Goal: Navigation & Orientation: Find specific page/section

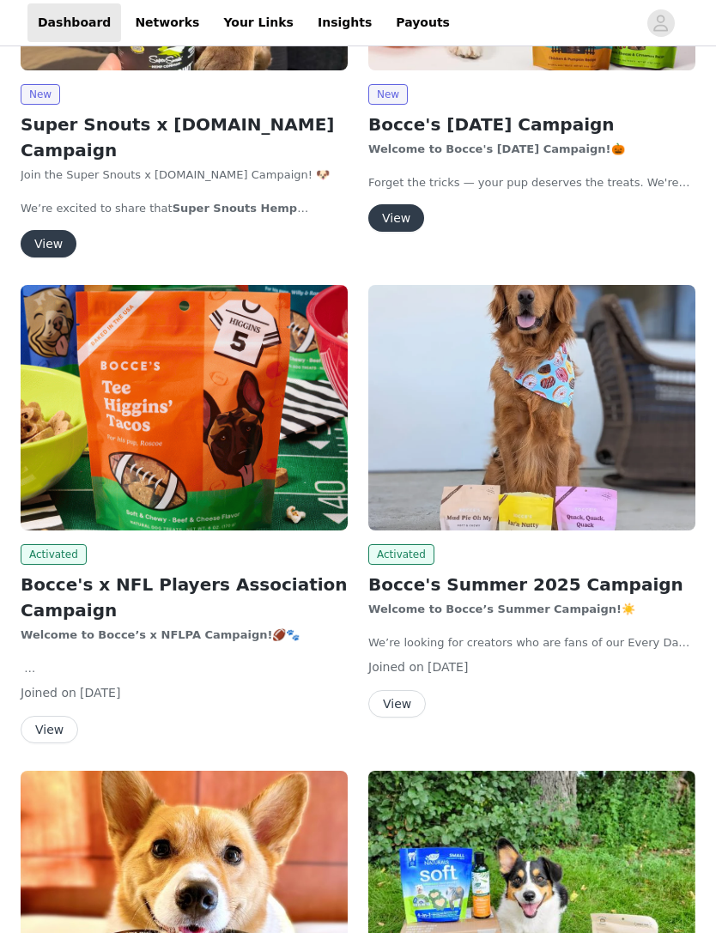
scroll to position [327, 0]
click at [96, 336] on img at bounding box center [184, 407] width 327 height 245
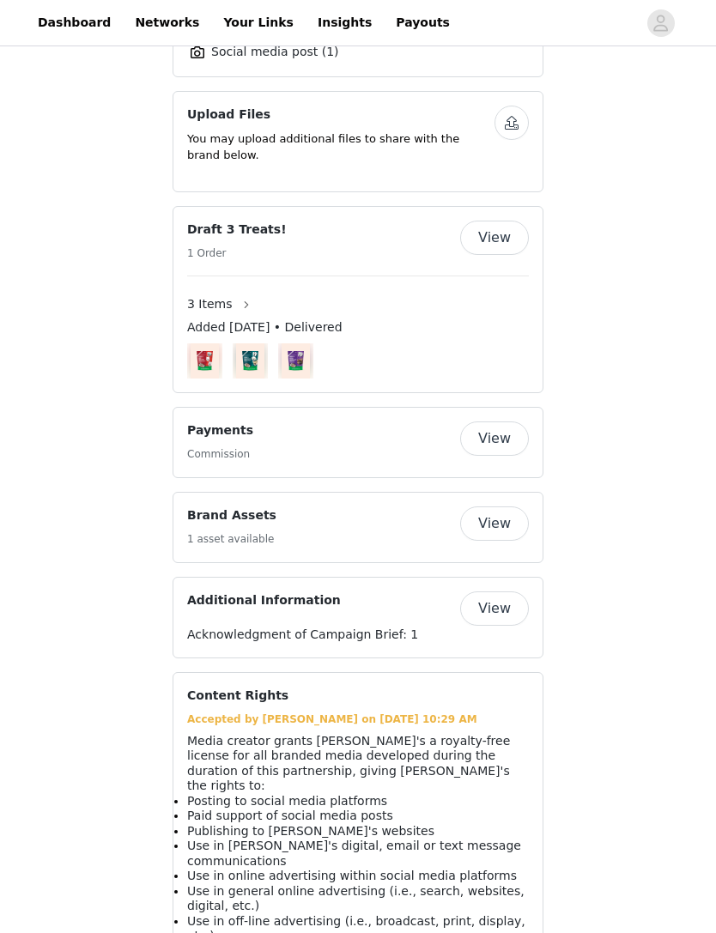
scroll to position [1290, 0]
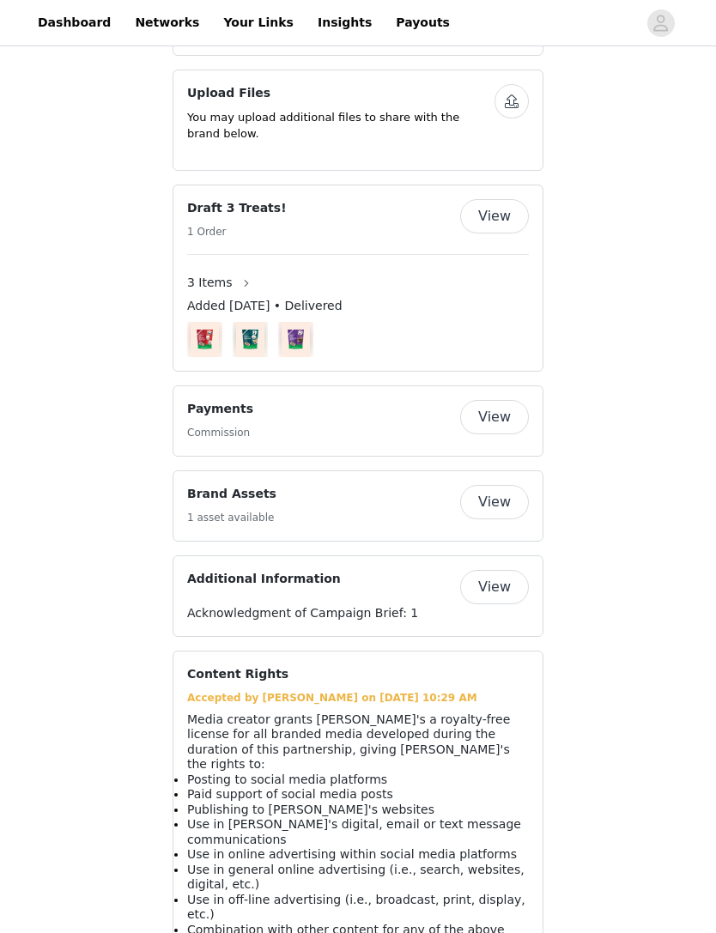
click at [514, 570] on button "View" at bounding box center [494, 587] width 69 height 34
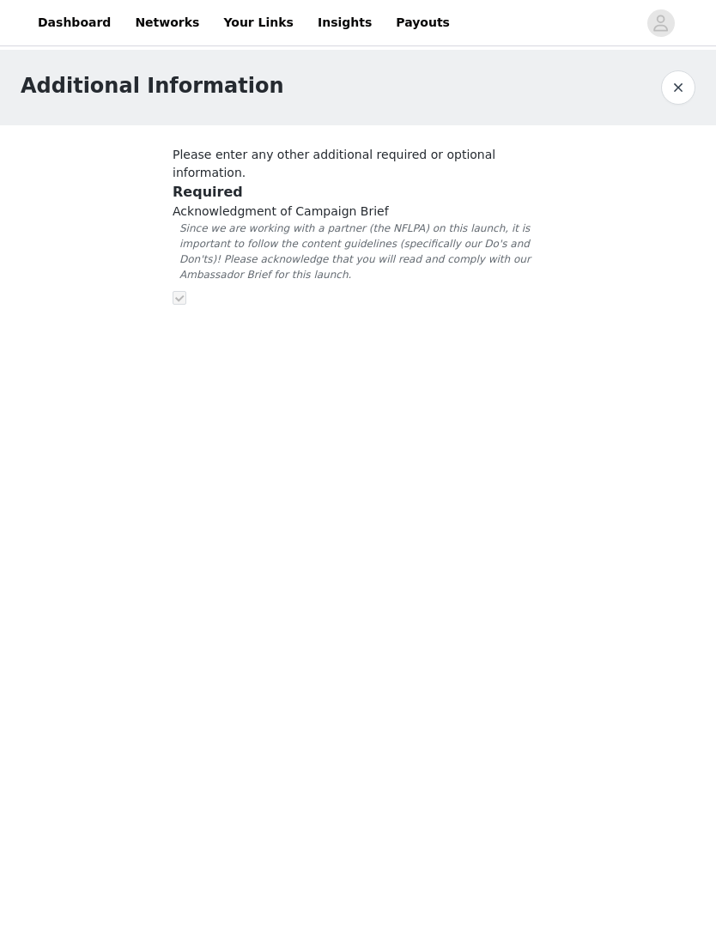
click at [662, 101] on div at bounding box center [678, 87] width 34 height 34
click at [680, 93] on button "button" at bounding box center [678, 87] width 34 height 34
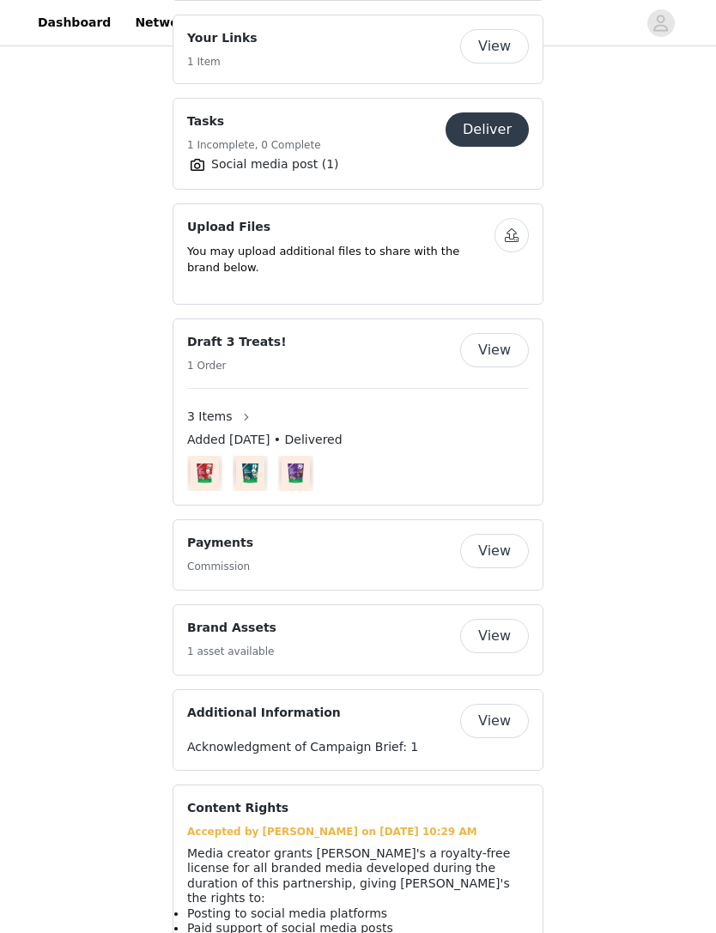
scroll to position [1156, 0]
click at [491, 619] on button "View" at bounding box center [494, 636] width 69 height 34
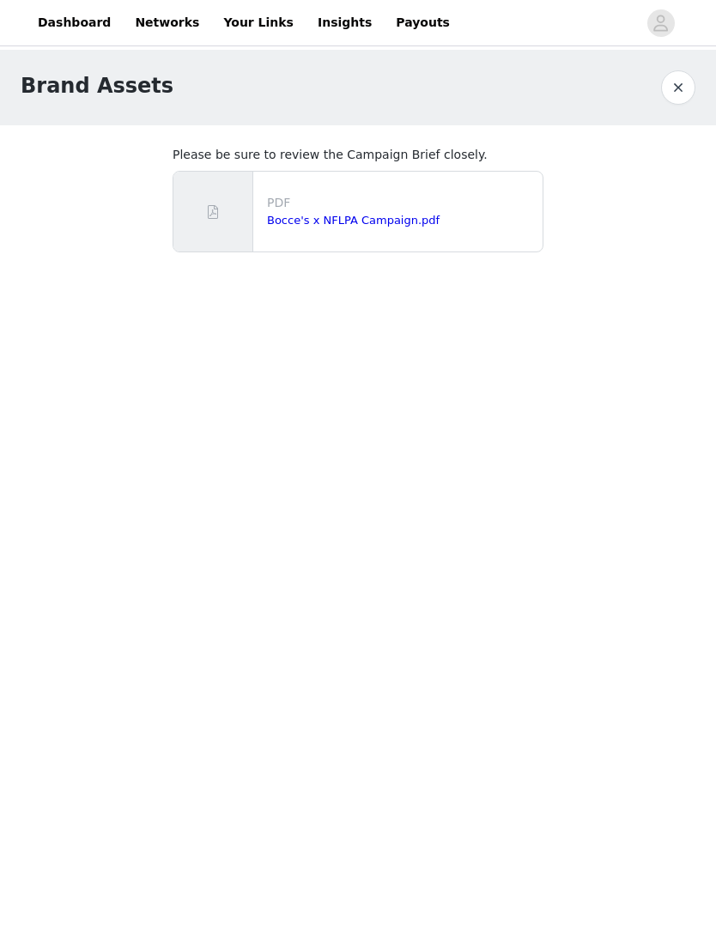
click at [394, 225] on link "Bocce's x NFLPA Campaign.pdf" at bounding box center [353, 220] width 172 height 13
click at [673, 96] on button "button" at bounding box center [678, 87] width 34 height 34
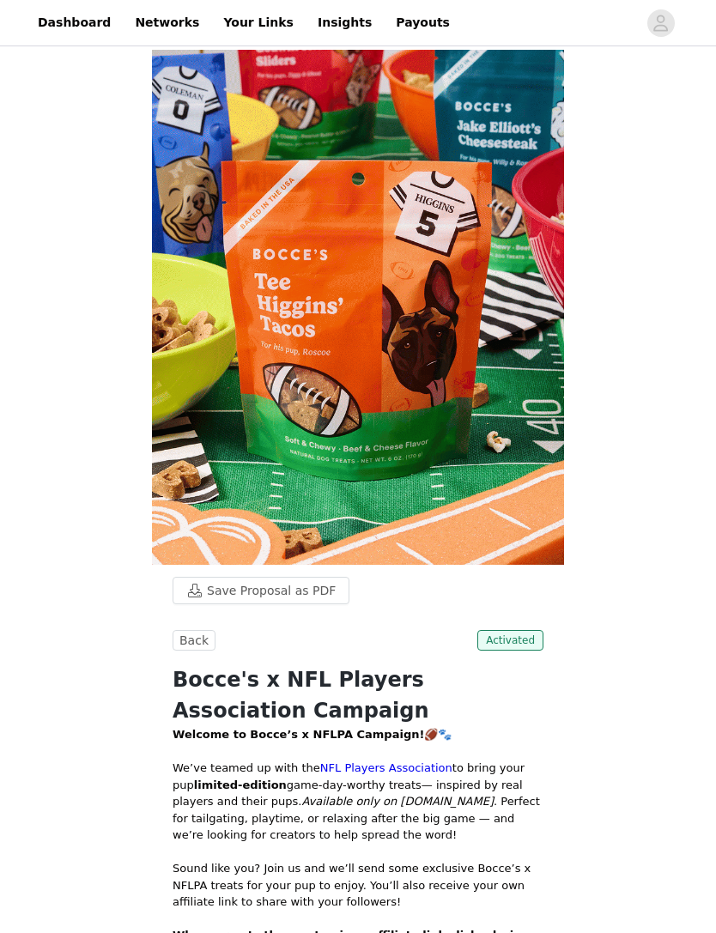
click at [322, 26] on link "Insights" at bounding box center [344, 22] width 75 height 39
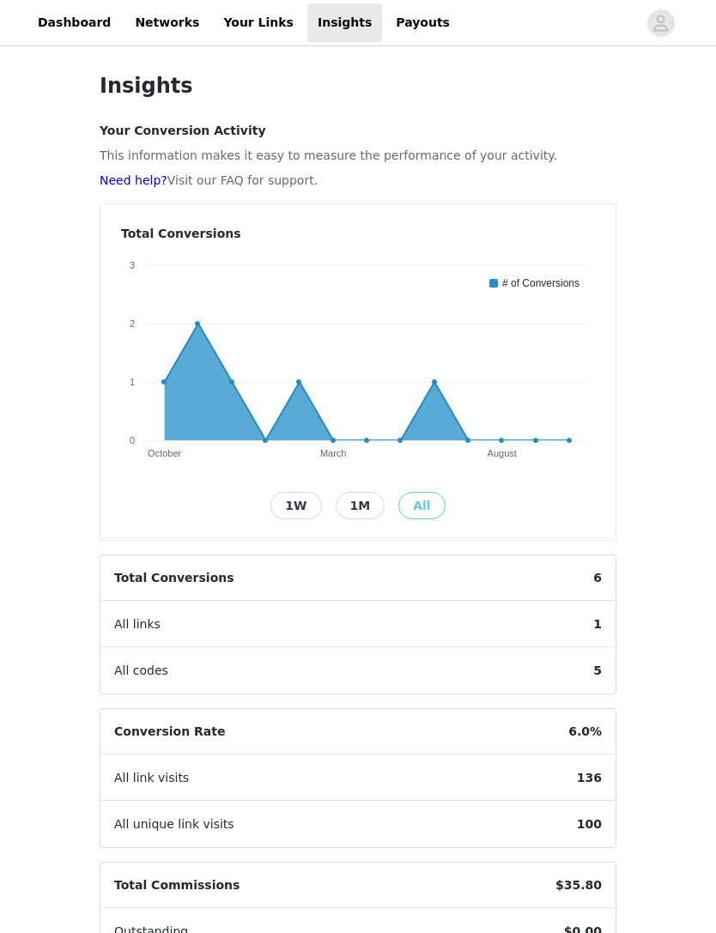
click at [403, 21] on link "Payouts" at bounding box center [422, 22] width 75 height 39
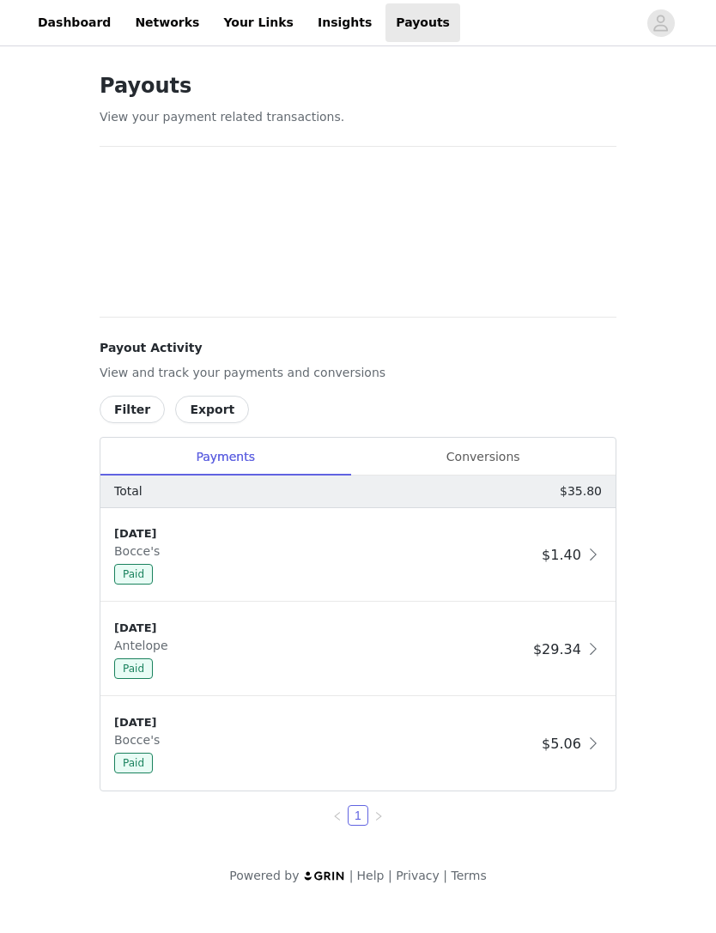
click at [76, 28] on link "Dashboard" at bounding box center [74, 22] width 94 height 39
